Goal: Task Accomplishment & Management: Complete application form

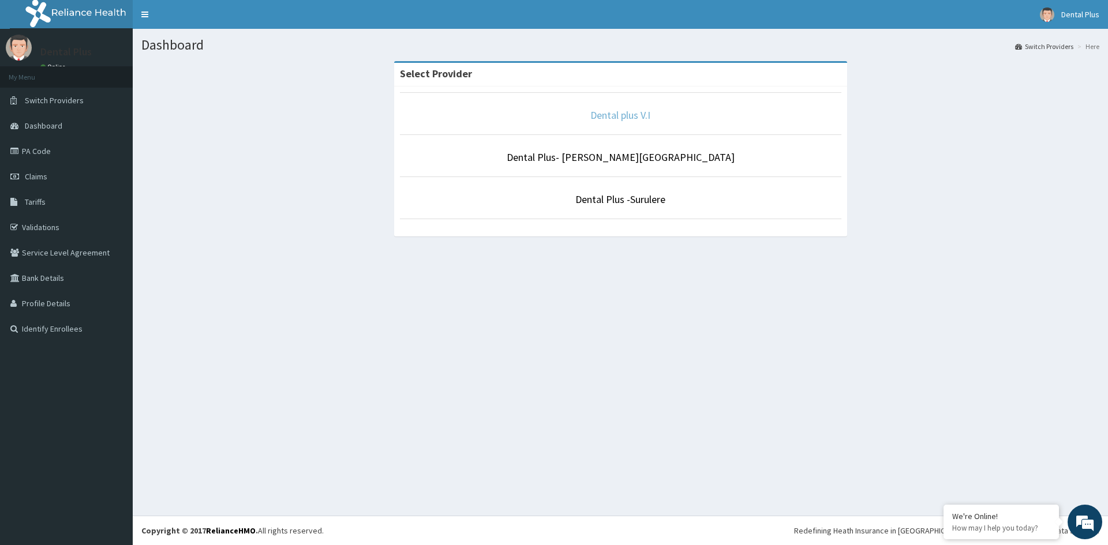
click at [599, 115] on link "Dental plus V.I" at bounding box center [621, 115] width 60 height 13
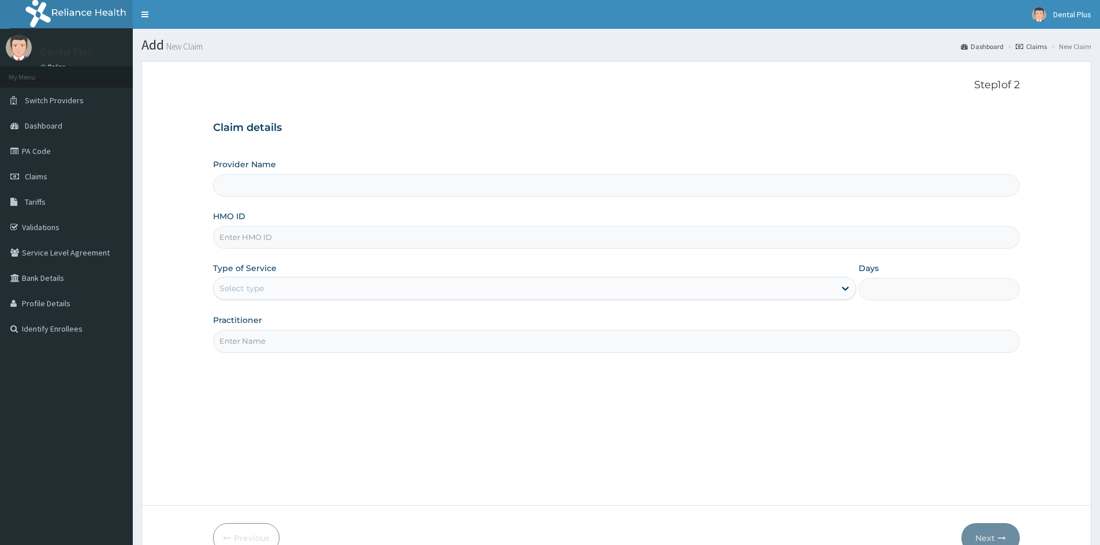
click at [241, 241] on input "HMO ID" at bounding box center [616, 237] width 806 height 23
type input "lay/10113/a"
click at [277, 286] on div "Select type" at bounding box center [524, 288] width 621 height 18
click at [300, 266] on div "Type of Service Select type" at bounding box center [534, 282] width 643 height 38
click at [260, 192] on input "Provider Name" at bounding box center [616, 185] width 806 height 23
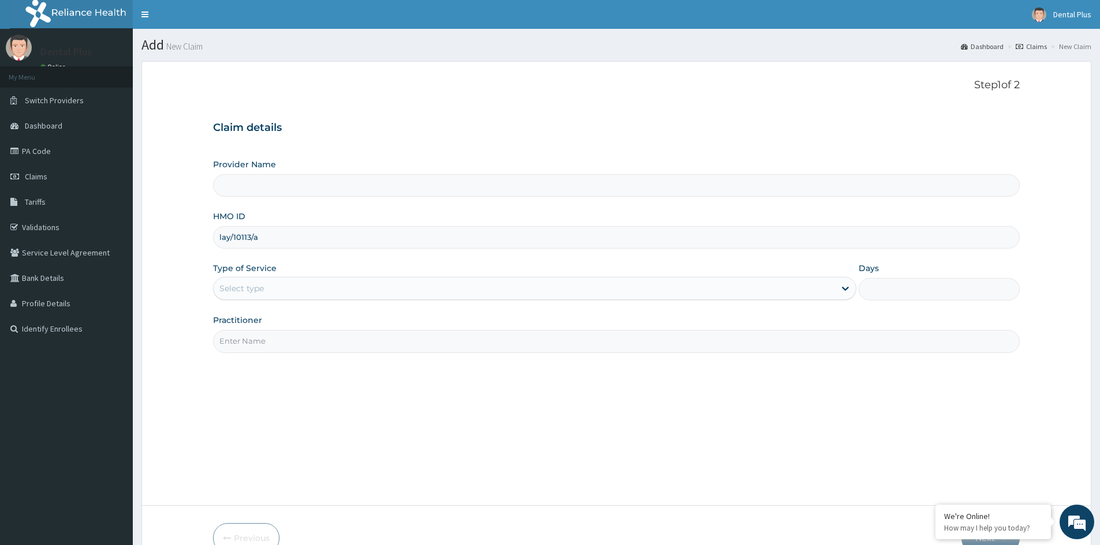
click at [282, 180] on input "Provider Name" at bounding box center [616, 185] width 806 height 23
click at [395, 149] on div "Claim details Provider Name HMO ID lay/10113/a Type of Service Select type Days…" at bounding box center [616, 231] width 806 height 242
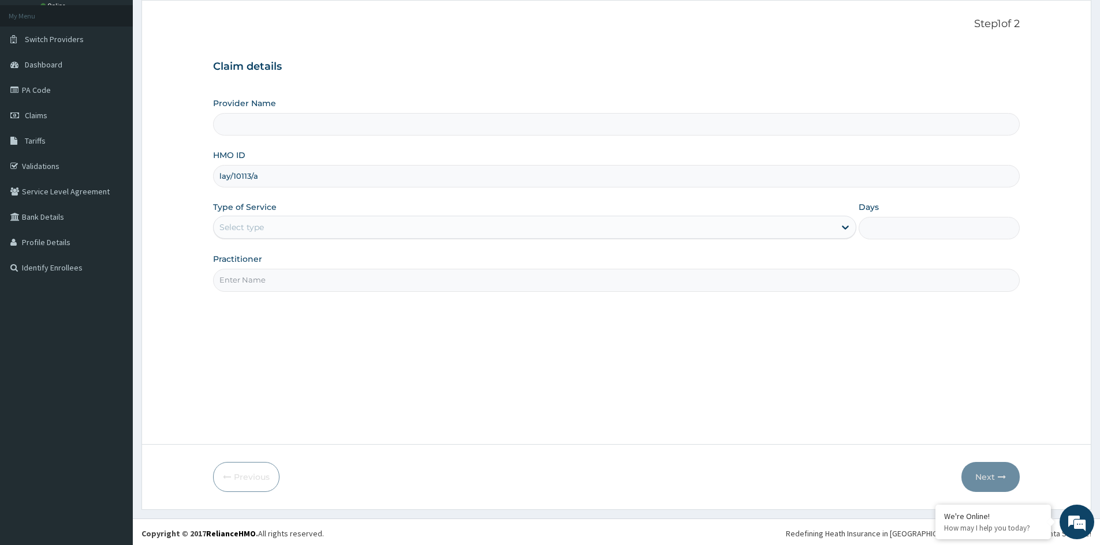
scroll to position [64, 0]
click at [36, 113] on span "Claims" at bounding box center [36, 112] width 23 height 10
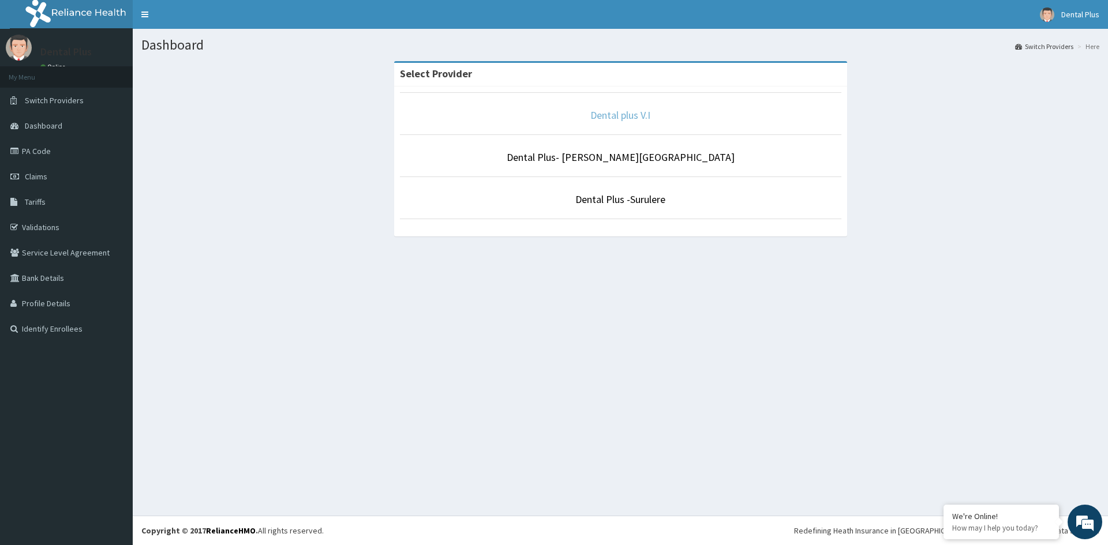
click at [616, 118] on link "Dental plus V.I" at bounding box center [621, 115] width 60 height 13
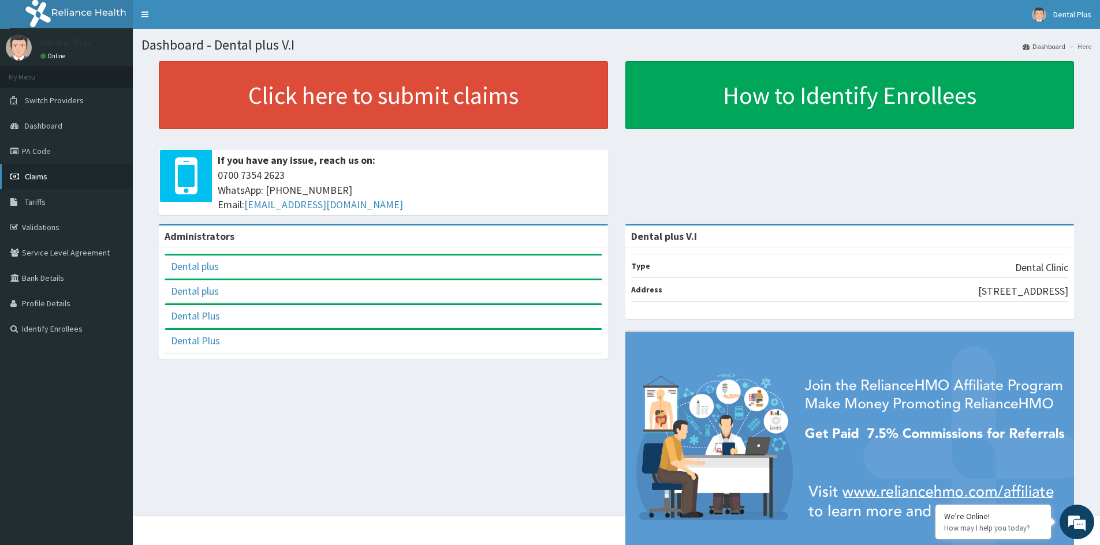
click at [46, 174] on span "Claims" at bounding box center [36, 176] width 23 height 10
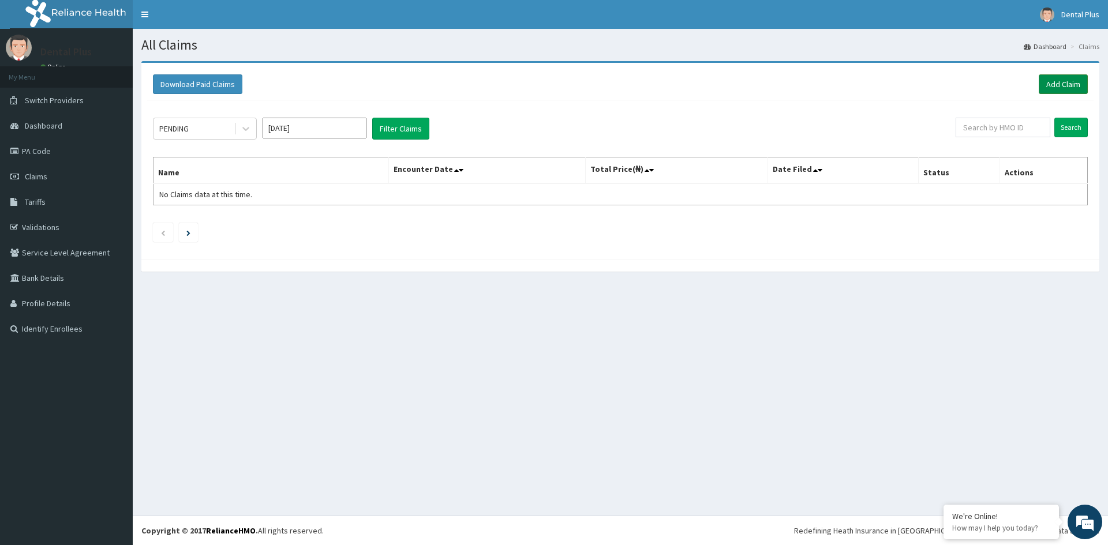
click at [1057, 84] on link "Add Claim" at bounding box center [1063, 84] width 49 height 20
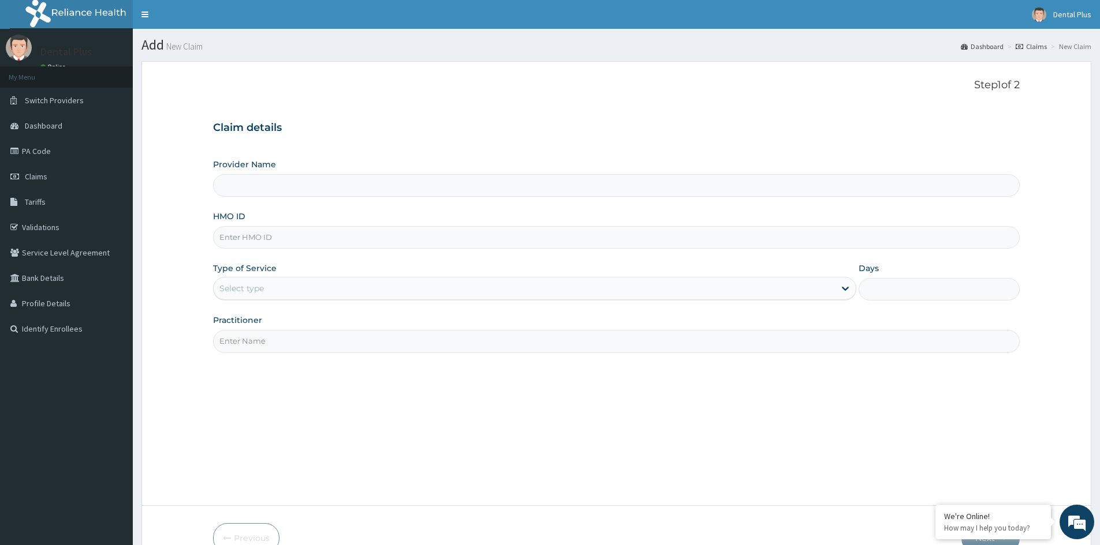
click at [249, 237] on input "HMO ID" at bounding box center [616, 237] width 806 height 23
type input "Dental plus V.I"
type input "lay/10113/a"
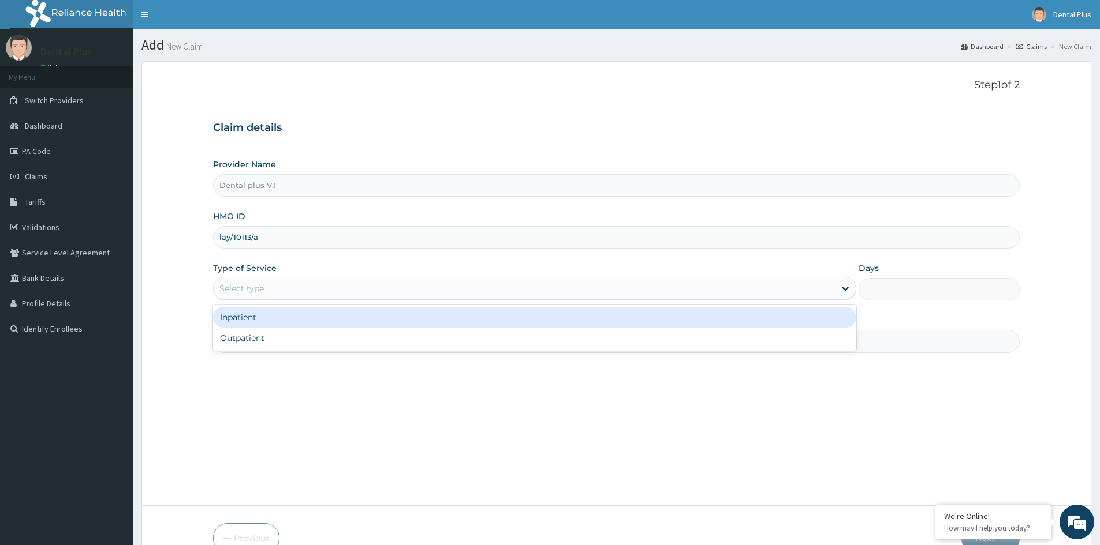
click at [298, 281] on div "Select type" at bounding box center [524, 288] width 621 height 18
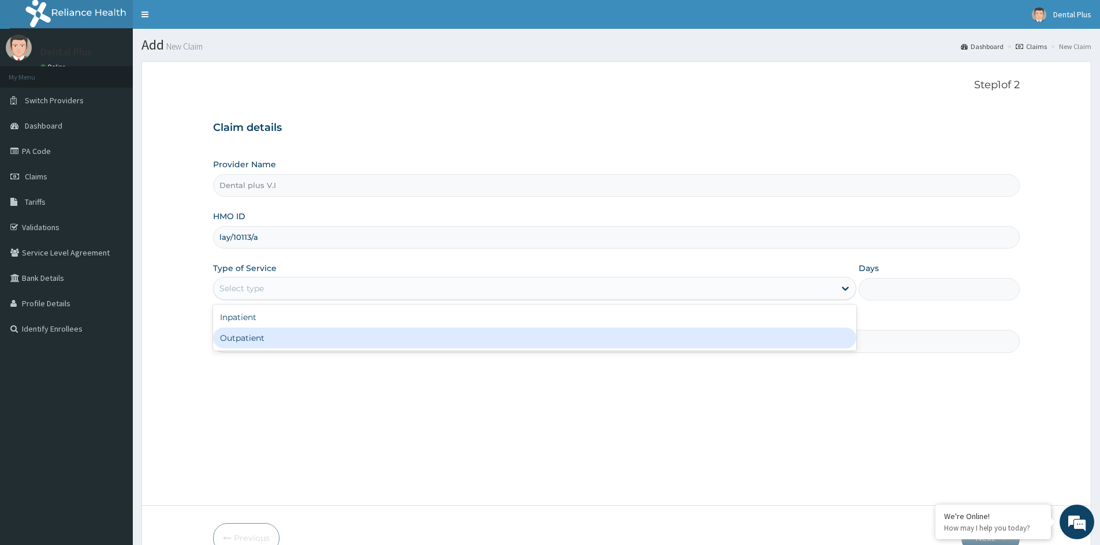
click at [296, 332] on div "Outpatient" at bounding box center [534, 338] width 643 height 21
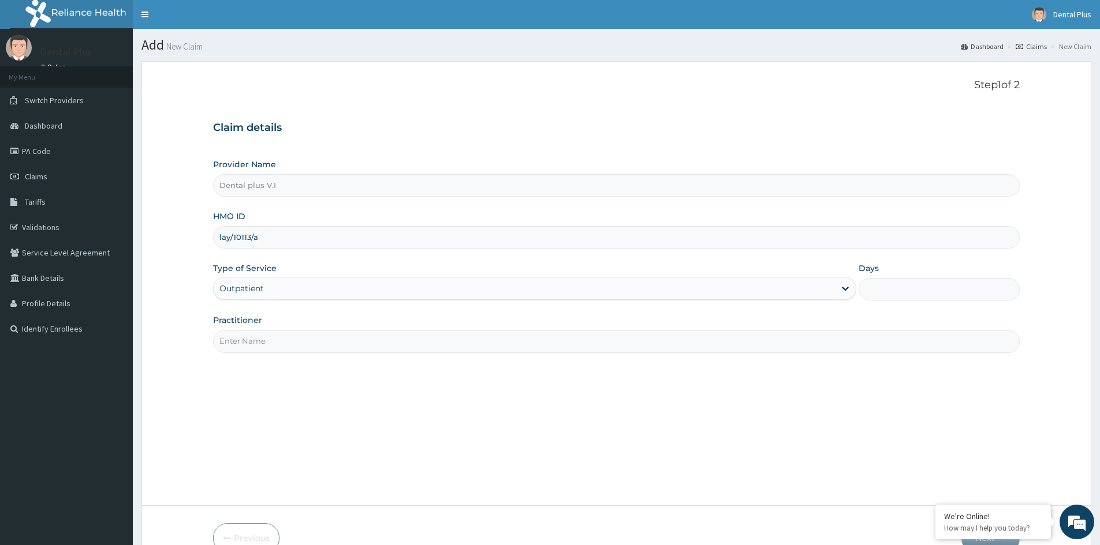
type input "1"
click at [299, 339] on input "Practitioner" at bounding box center [616, 341] width 806 height 23
type input "Dr Elumaro"
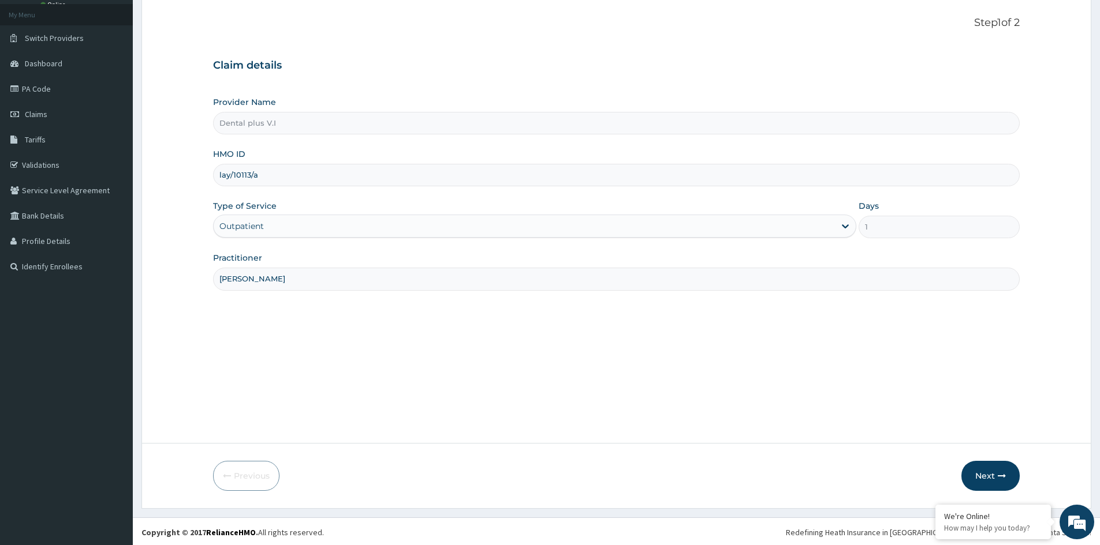
scroll to position [64, 0]
click at [987, 472] on button "Next" at bounding box center [990, 474] width 58 height 30
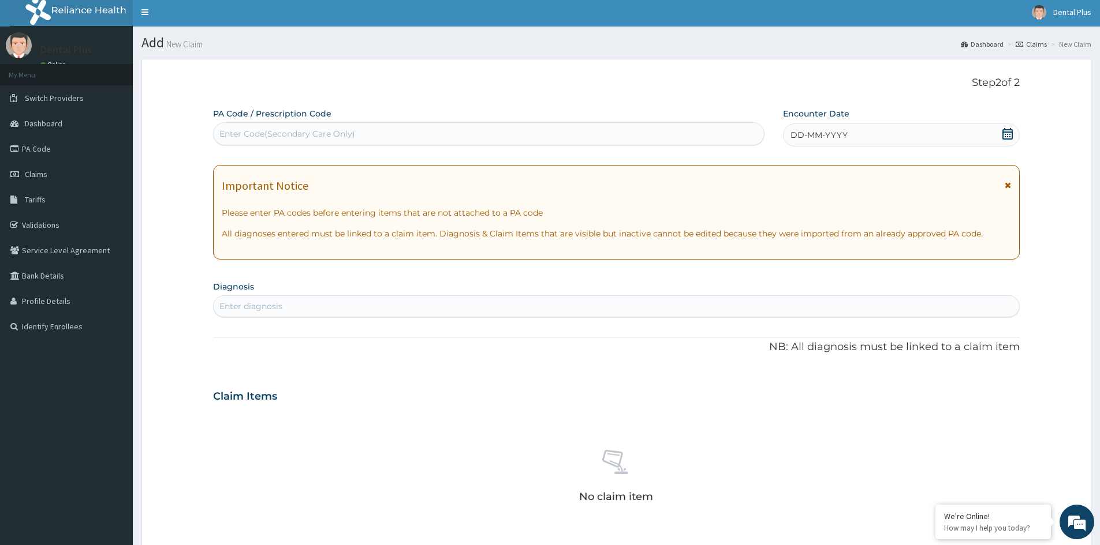
scroll to position [0, 0]
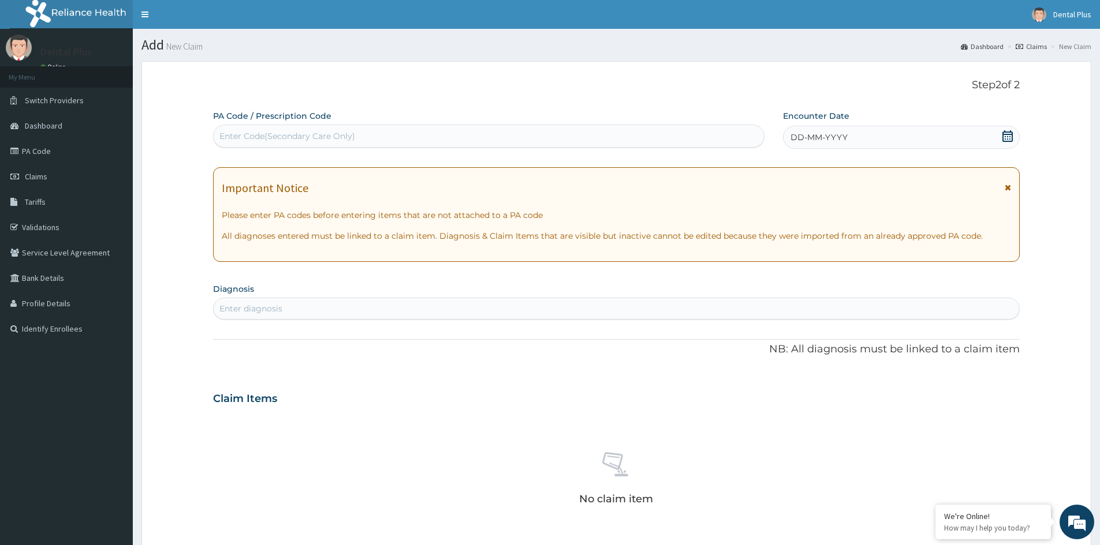
click at [293, 137] on div "Enter Code(Secondary Care Only)" at bounding box center [287, 136] width 136 height 12
type input "PA/C1300C"
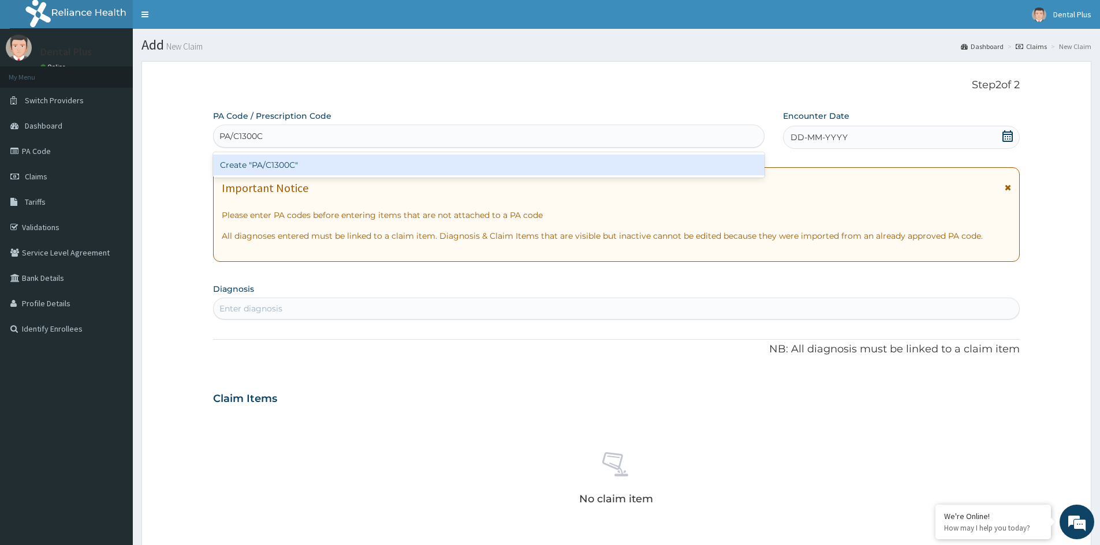
click at [301, 166] on div "Create "PA/C1300C"" at bounding box center [488, 165] width 551 height 21
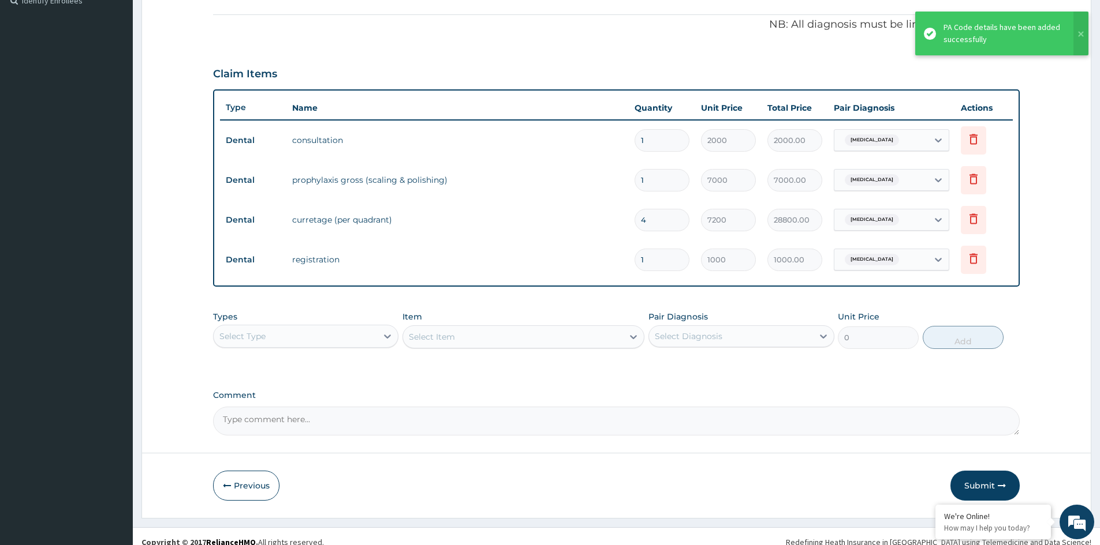
scroll to position [340, 0]
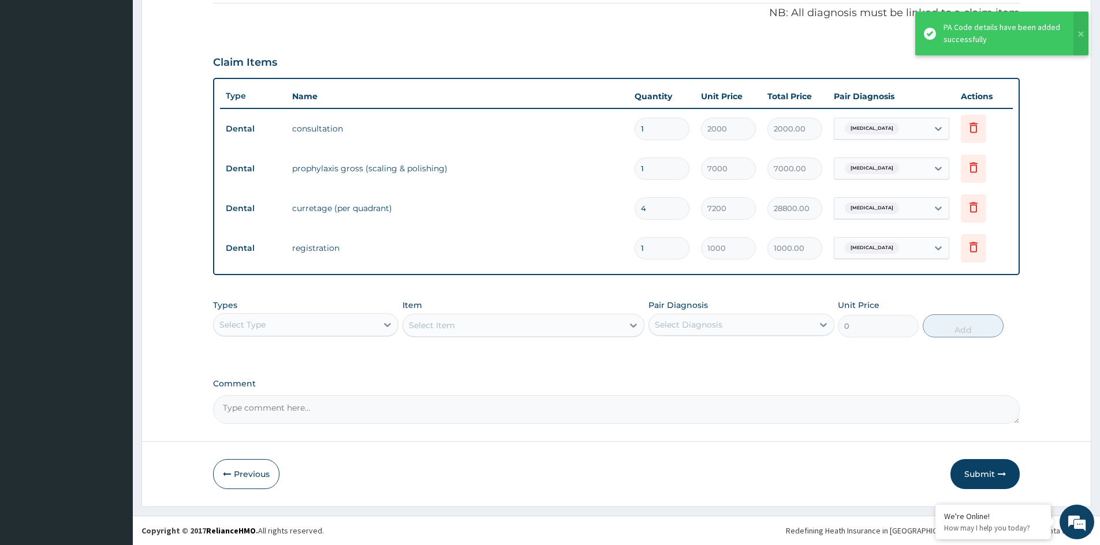
type input "0"
type input "0.00"
type input "1"
type input "1000.00"
type input "0"
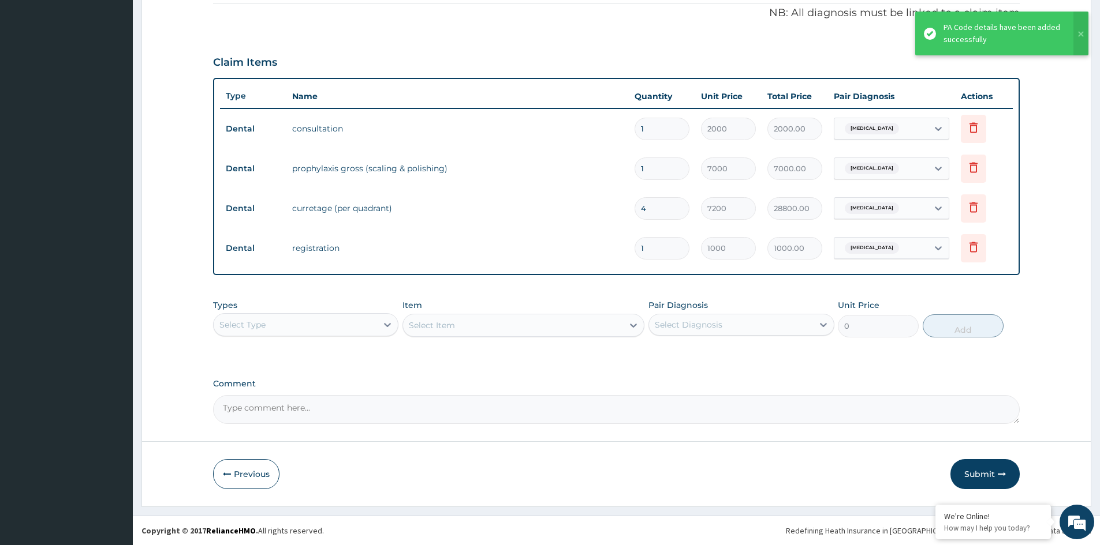
type input "0.00"
type input "1"
type input "1000.00"
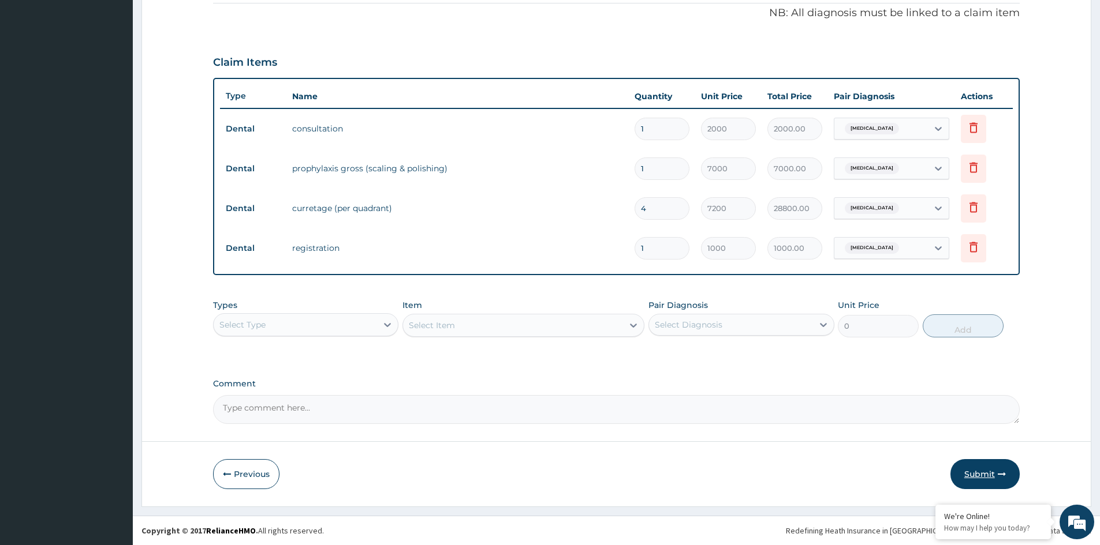
click at [975, 473] on button "Submit" at bounding box center [984, 474] width 69 height 30
